Goal: Task Accomplishment & Management: Manage account settings

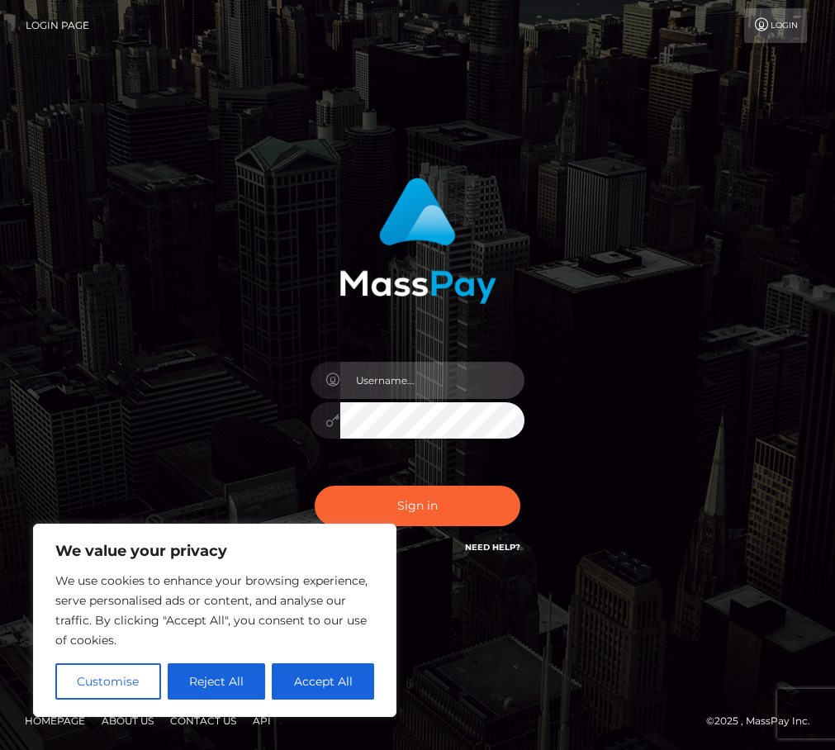
click at [385, 374] on input "text" at bounding box center [432, 380] width 185 height 37
type input "duquesne.rahm"
click at [453, 381] on input "duquesne.rahm" at bounding box center [432, 380] width 185 height 37
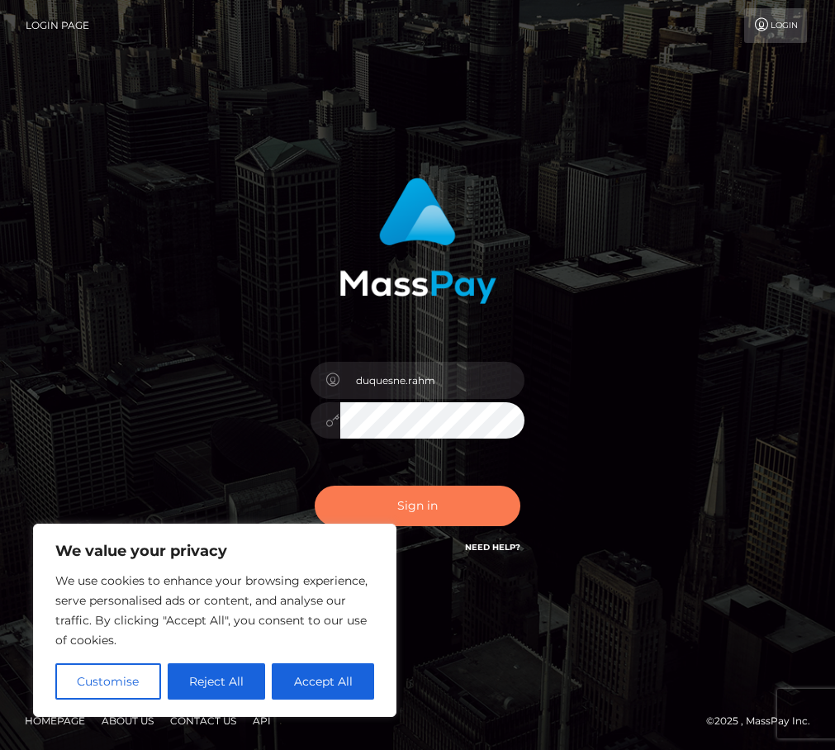
click at [477, 502] on button "Sign in" at bounding box center [418, 506] width 206 height 40
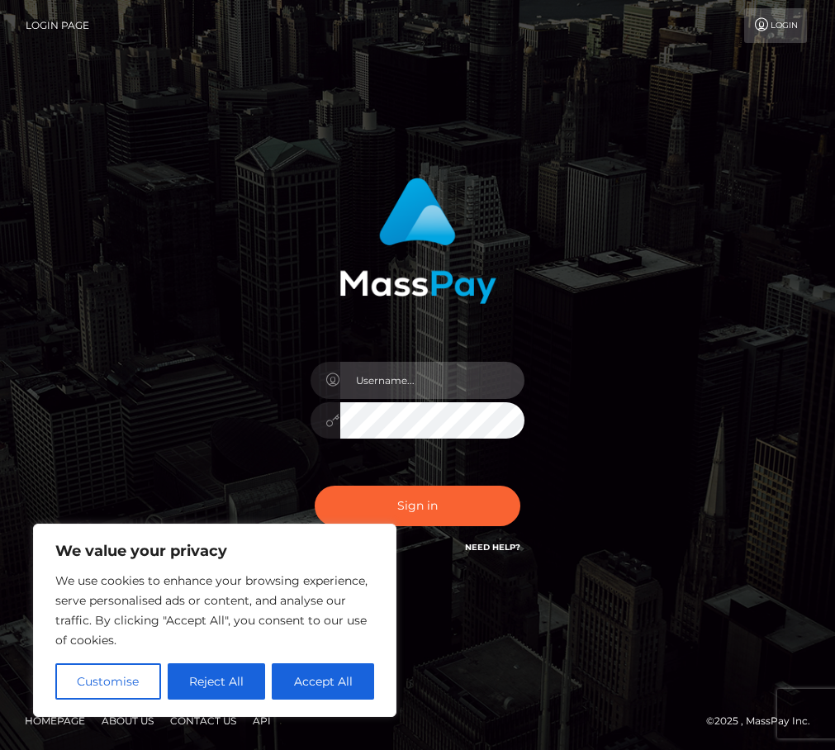
click at [390, 384] on input "text" at bounding box center [432, 380] width 185 height 37
type input "duquesne.rahm"
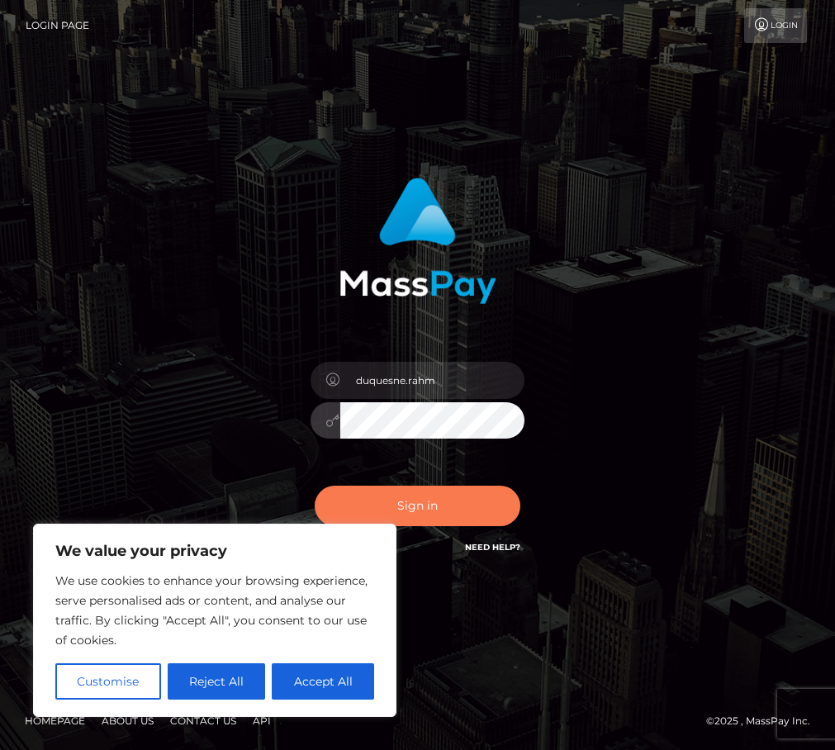
click at [442, 504] on button "Sign in" at bounding box center [418, 506] width 206 height 40
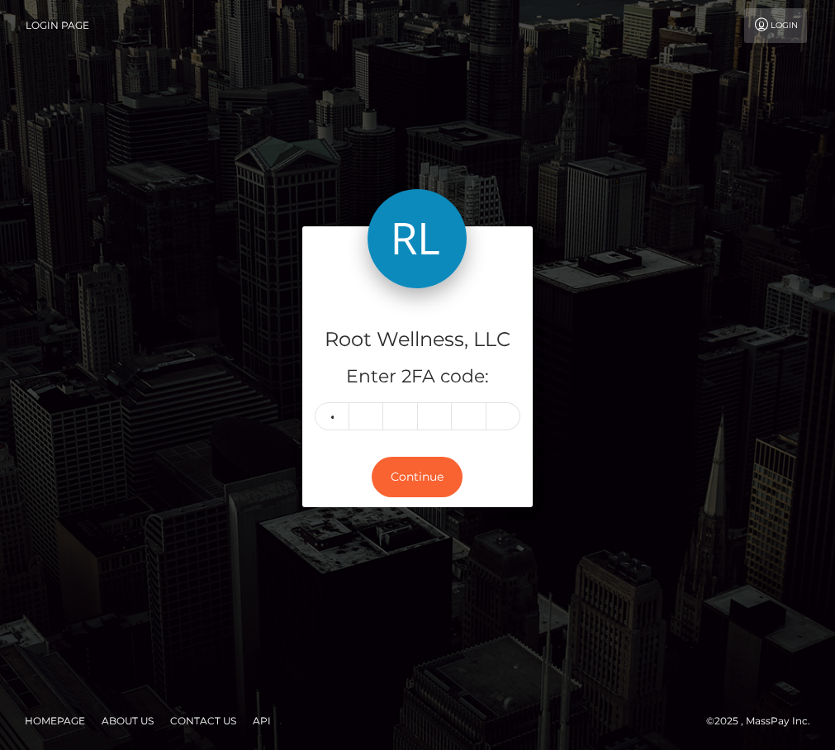
type input "4"
type input "5"
type input "2"
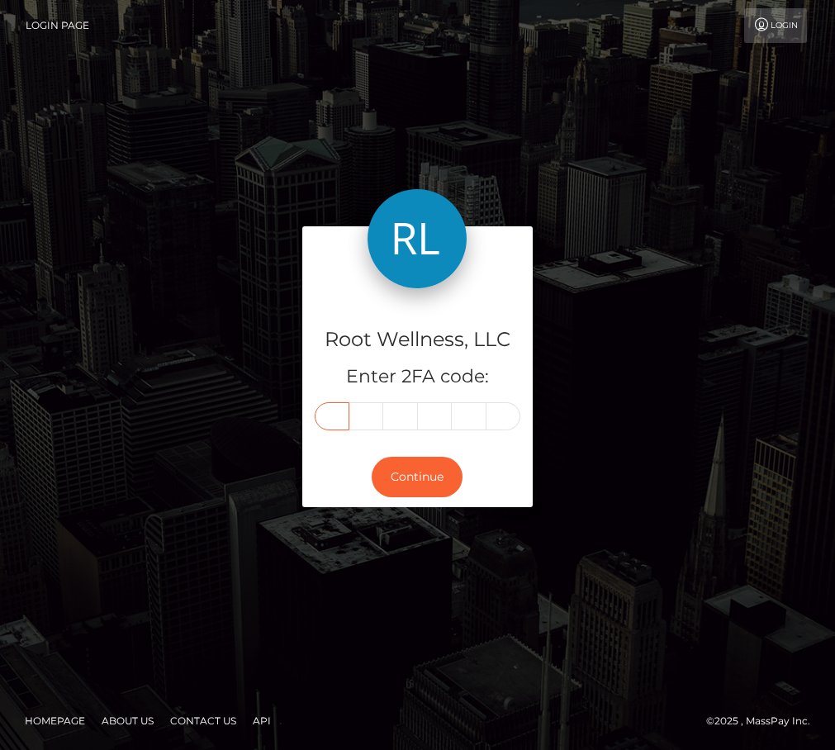
type input "2"
type input "1"
type input "2"
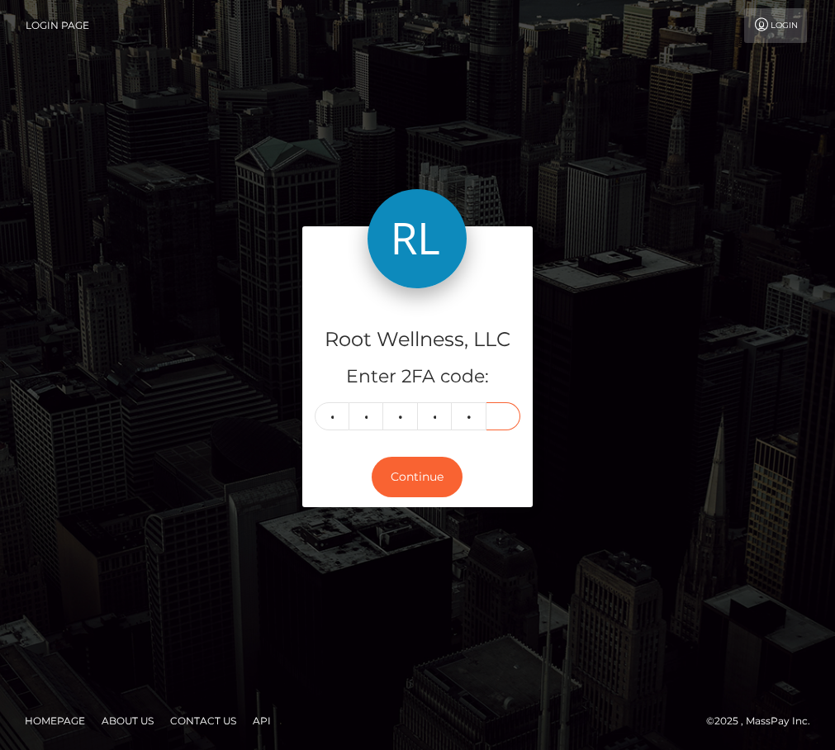
type input "9"
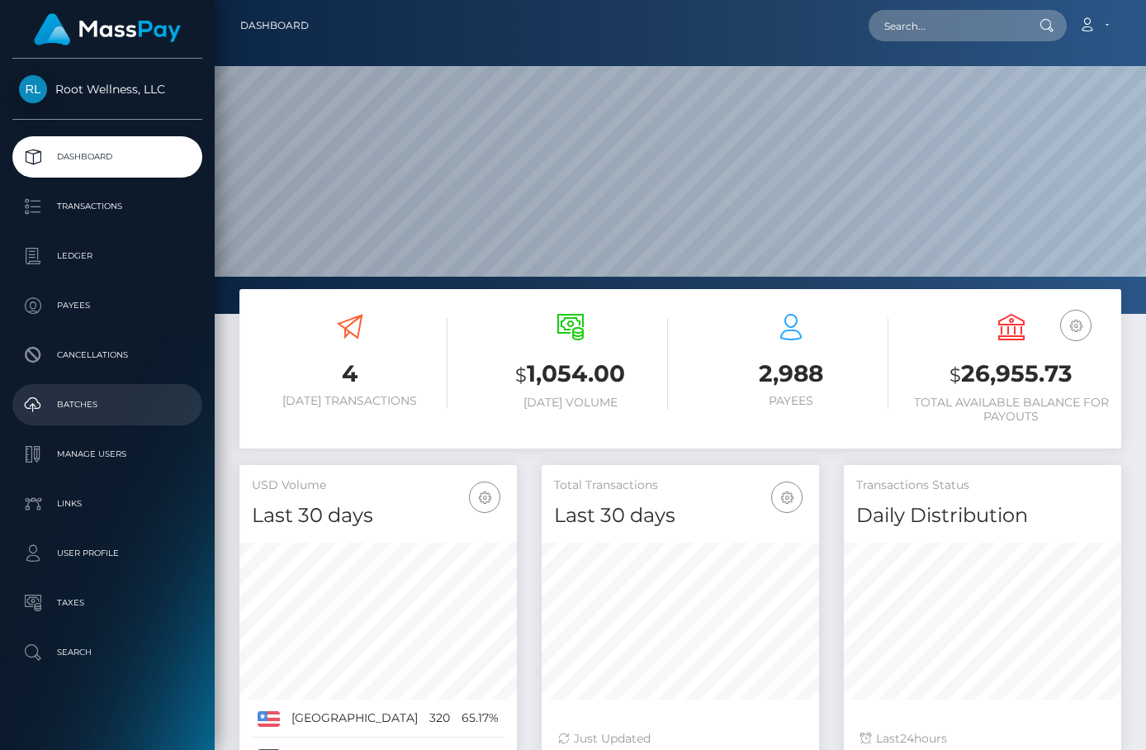
click at [102, 405] on p "Batches" at bounding box center [107, 404] width 177 height 25
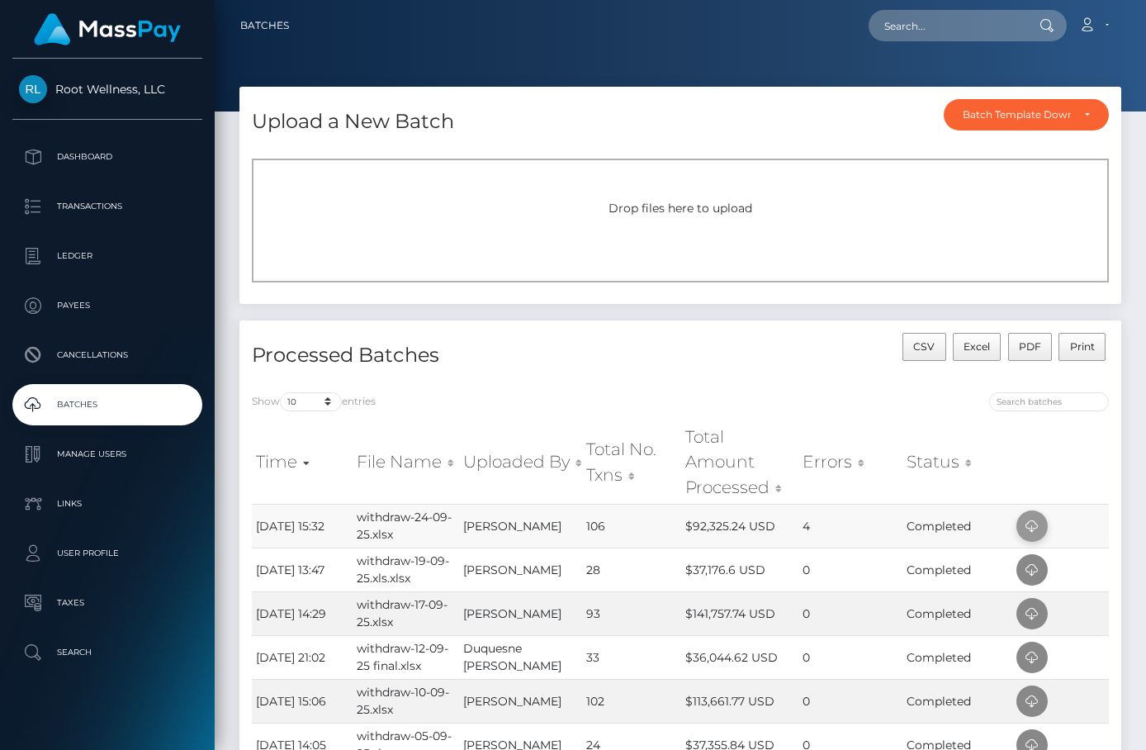
click at [1026, 525] on icon at bounding box center [1032, 526] width 20 height 21
click at [936, 29] on input "text" at bounding box center [946, 25] width 155 height 31
paste input "[EMAIL_ADDRESS][PERSON_NAME][DOMAIN_NAME]"
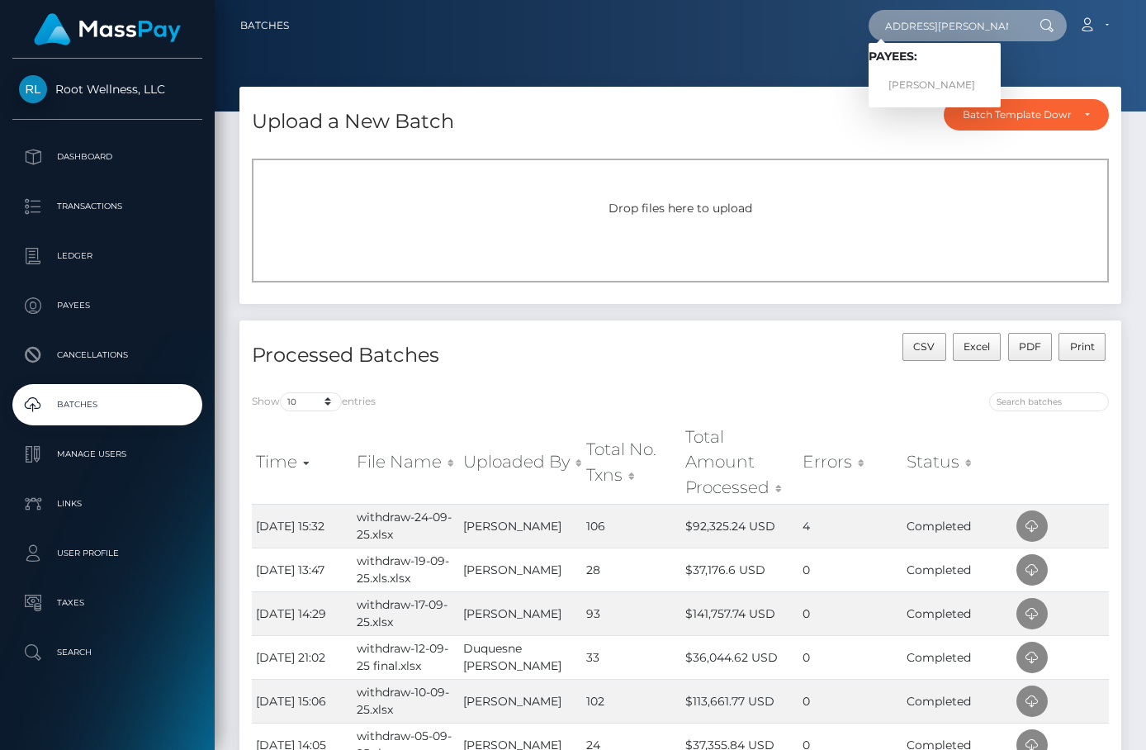
type input "[EMAIL_ADDRESS][PERSON_NAME][DOMAIN_NAME]"
click at [931, 92] on link "Natascha Oswald" at bounding box center [935, 85] width 132 height 31
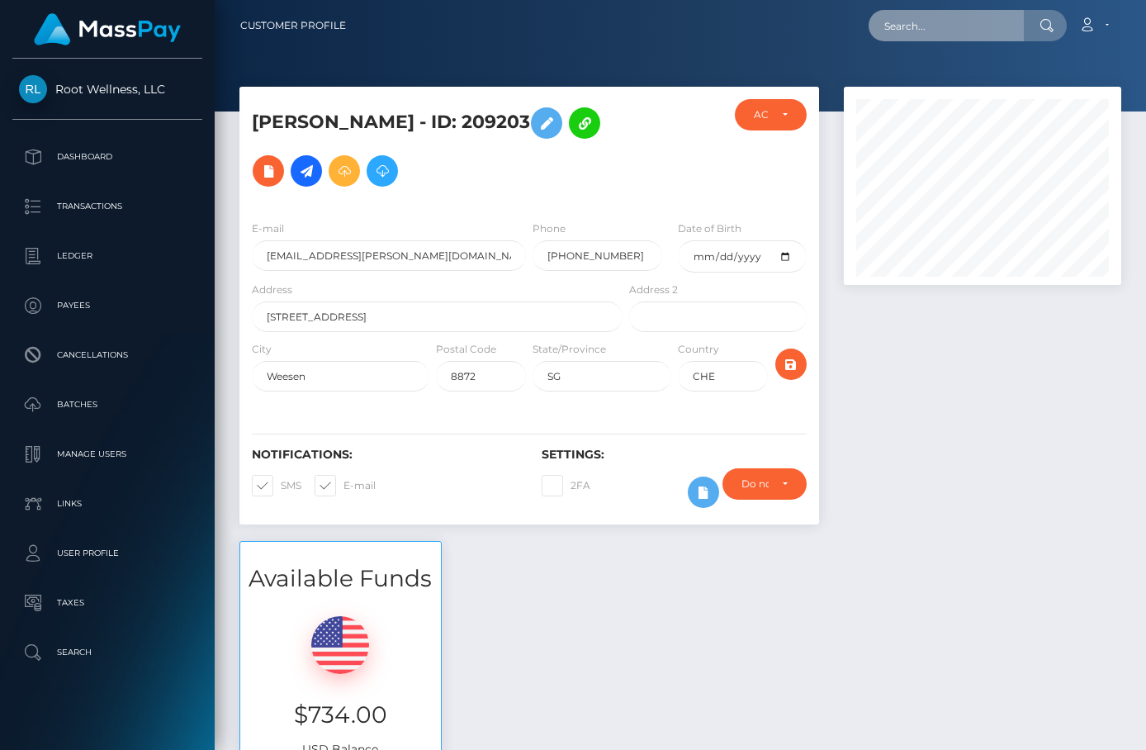
click at [946, 33] on input "text" at bounding box center [946, 25] width 155 height 31
paste input "[EMAIL_ADDRESS][DOMAIN_NAME]"
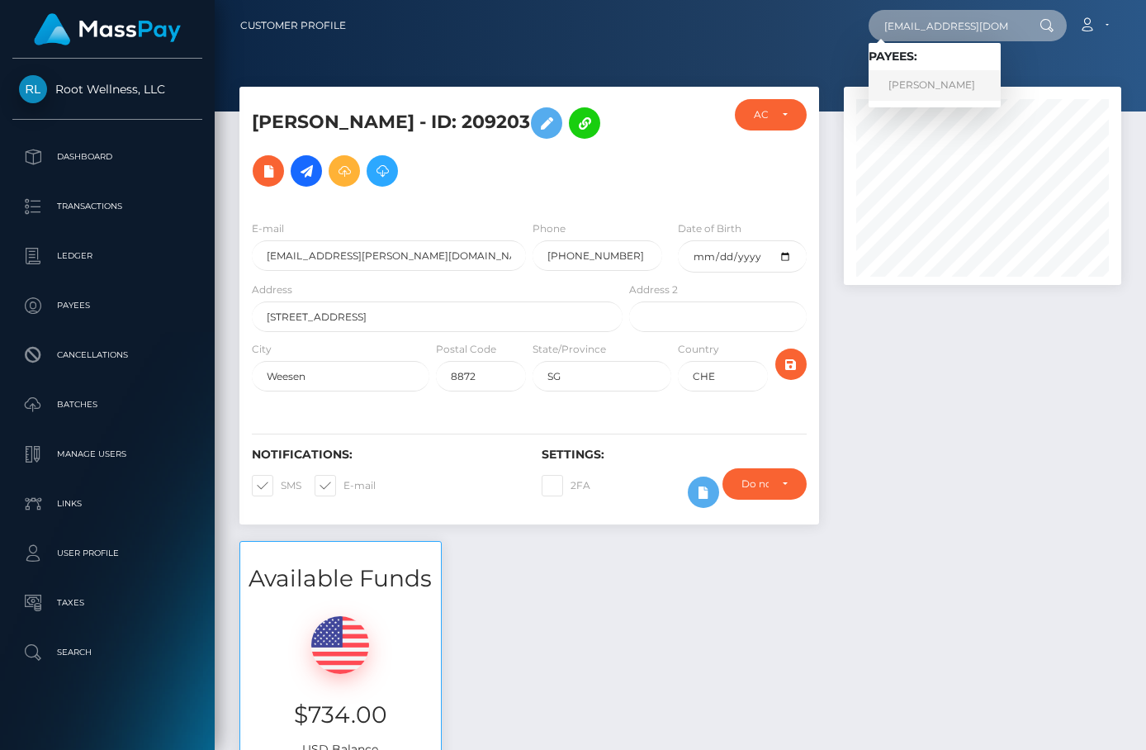
type input "[EMAIL_ADDRESS][DOMAIN_NAME]"
click at [936, 81] on link "Bernhard Gebauer" at bounding box center [935, 85] width 132 height 31
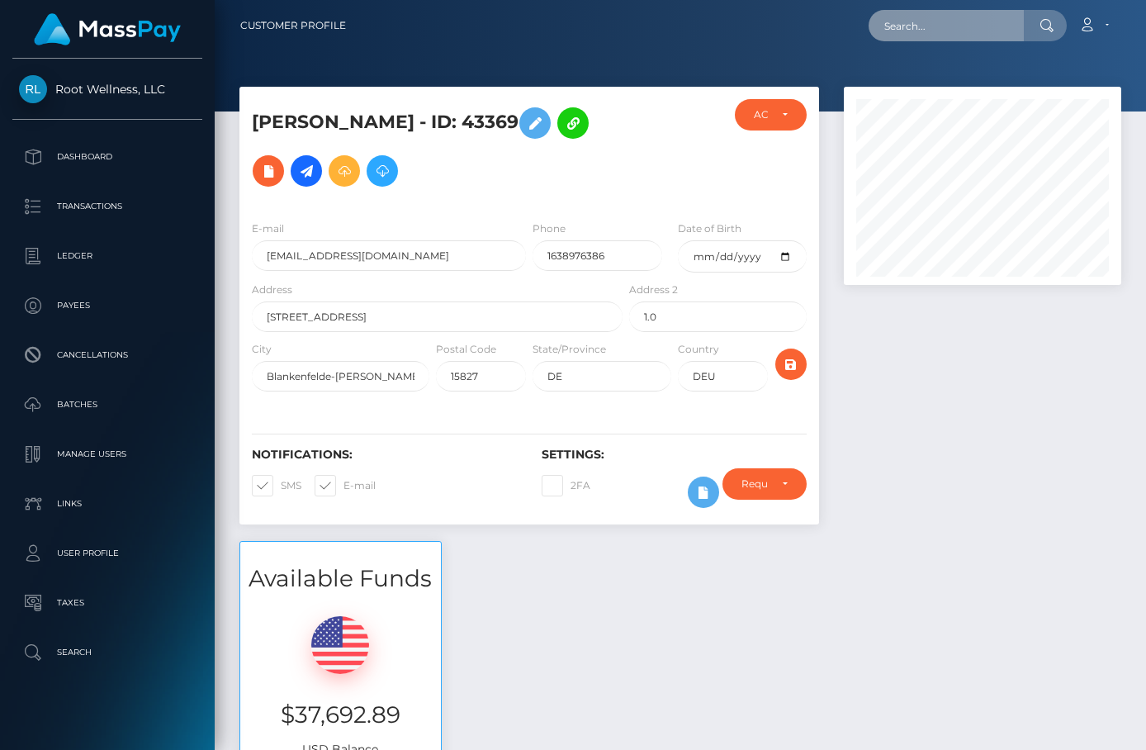
click at [919, 30] on input "text" at bounding box center [946, 25] width 155 height 31
paste input "[EMAIL_ADDRESS][DOMAIN_NAME]"
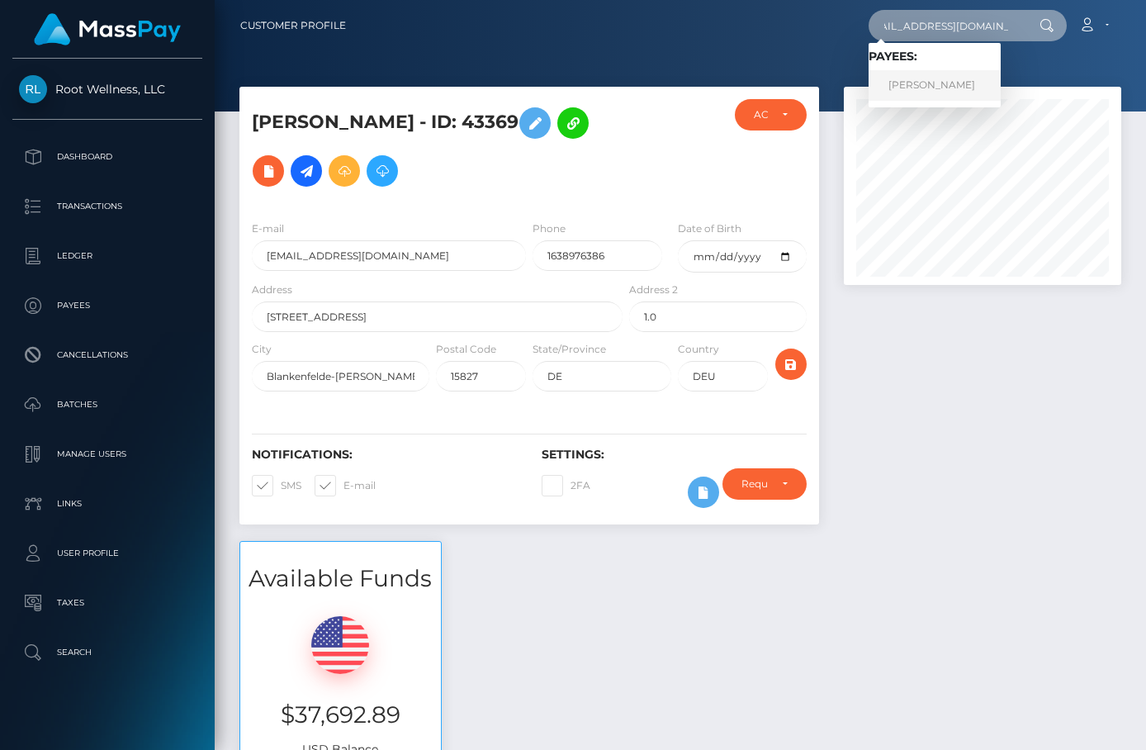
type input "[EMAIL_ADDRESS][DOMAIN_NAME]"
click at [922, 81] on link "Andrea Heske" at bounding box center [935, 85] width 132 height 31
